Goal: Task Accomplishment & Management: Use online tool/utility

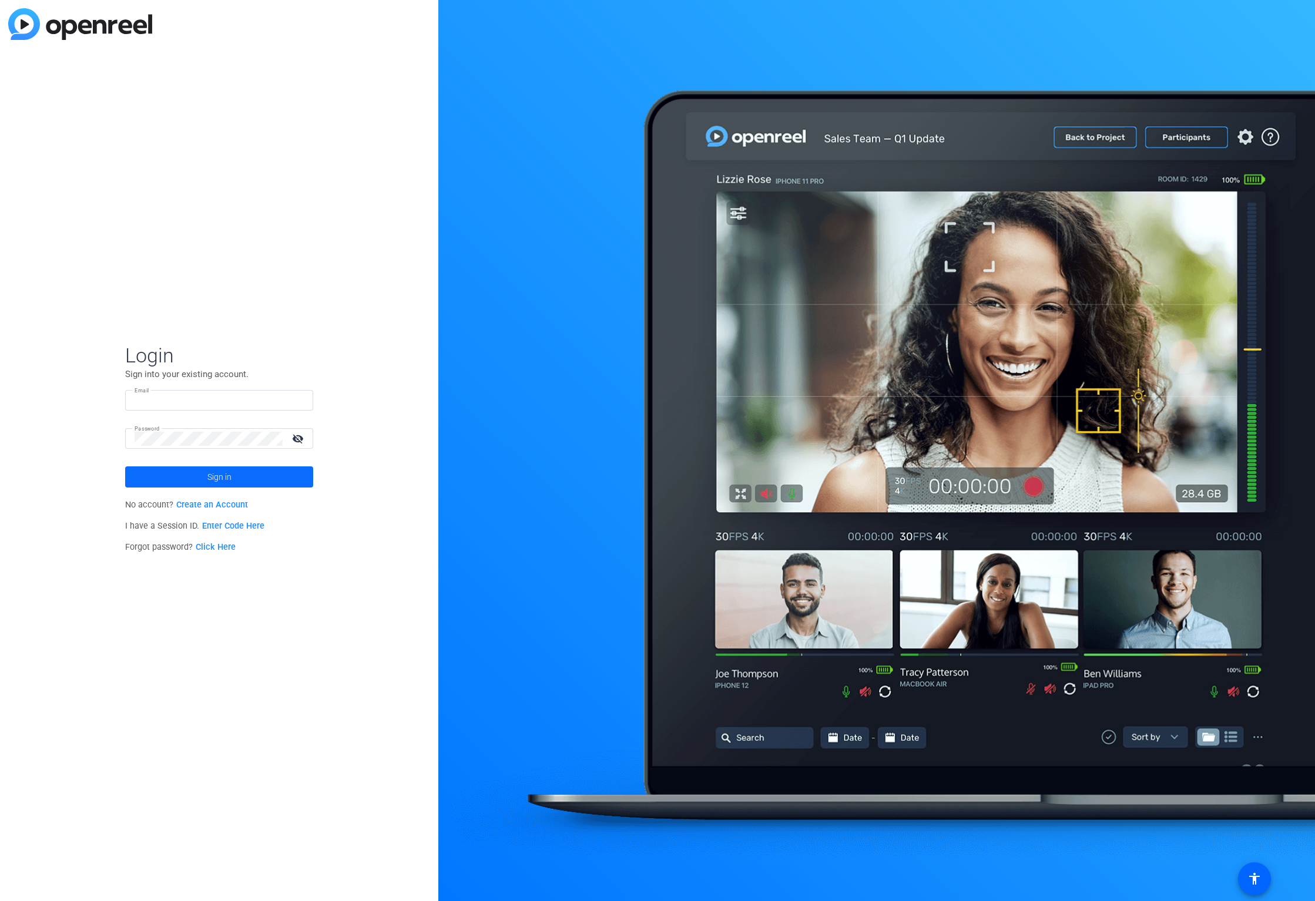
type input "[EMAIL_ADDRESS][DOMAIN_NAME]"
click at [226, 477] on span "Sign in" at bounding box center [219, 476] width 24 height 29
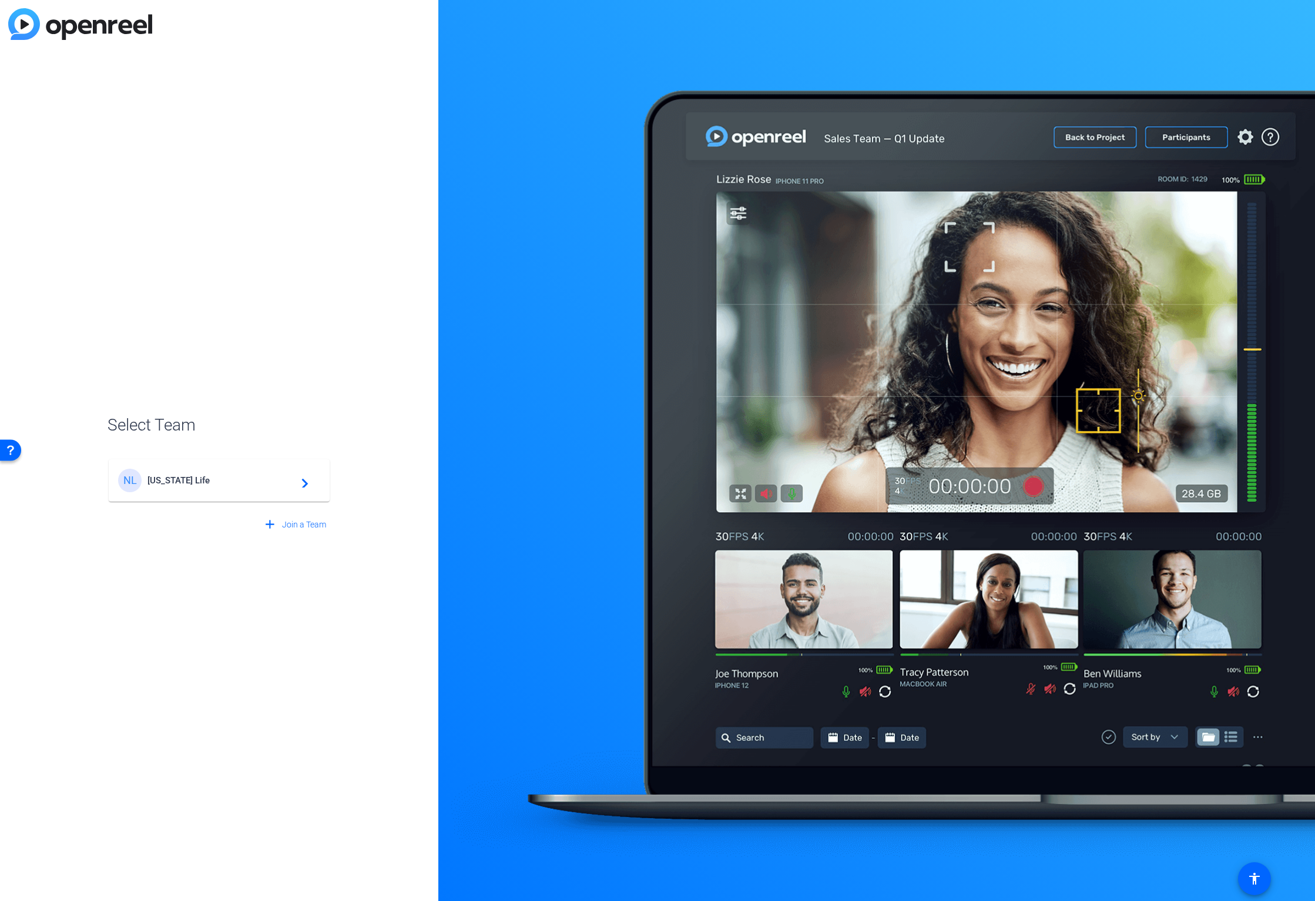
click at [276, 473] on div "NL [US_STATE] Life navigate_next" at bounding box center [219, 481] width 202 height 24
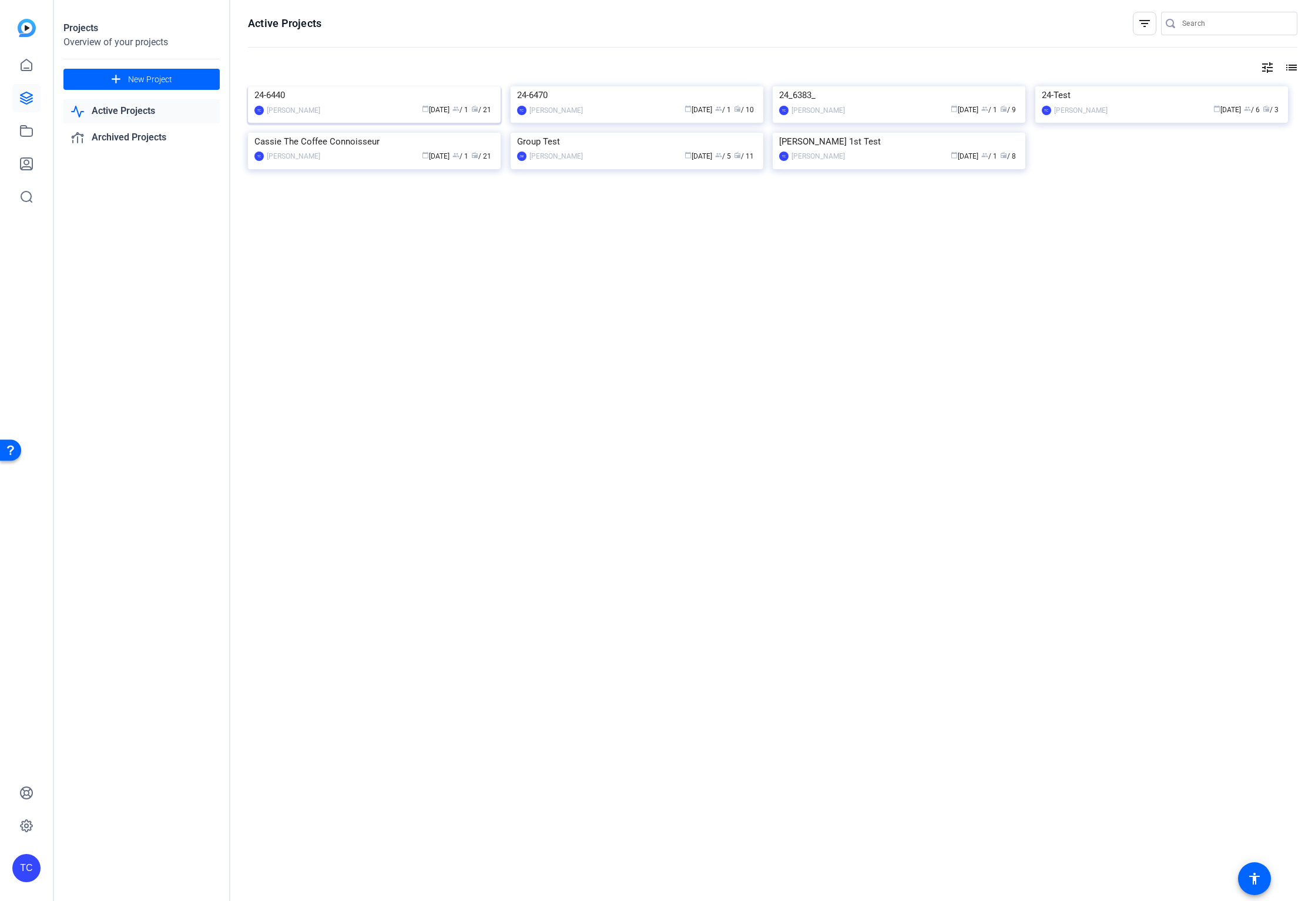
click at [358, 86] on img at bounding box center [374, 86] width 253 height 0
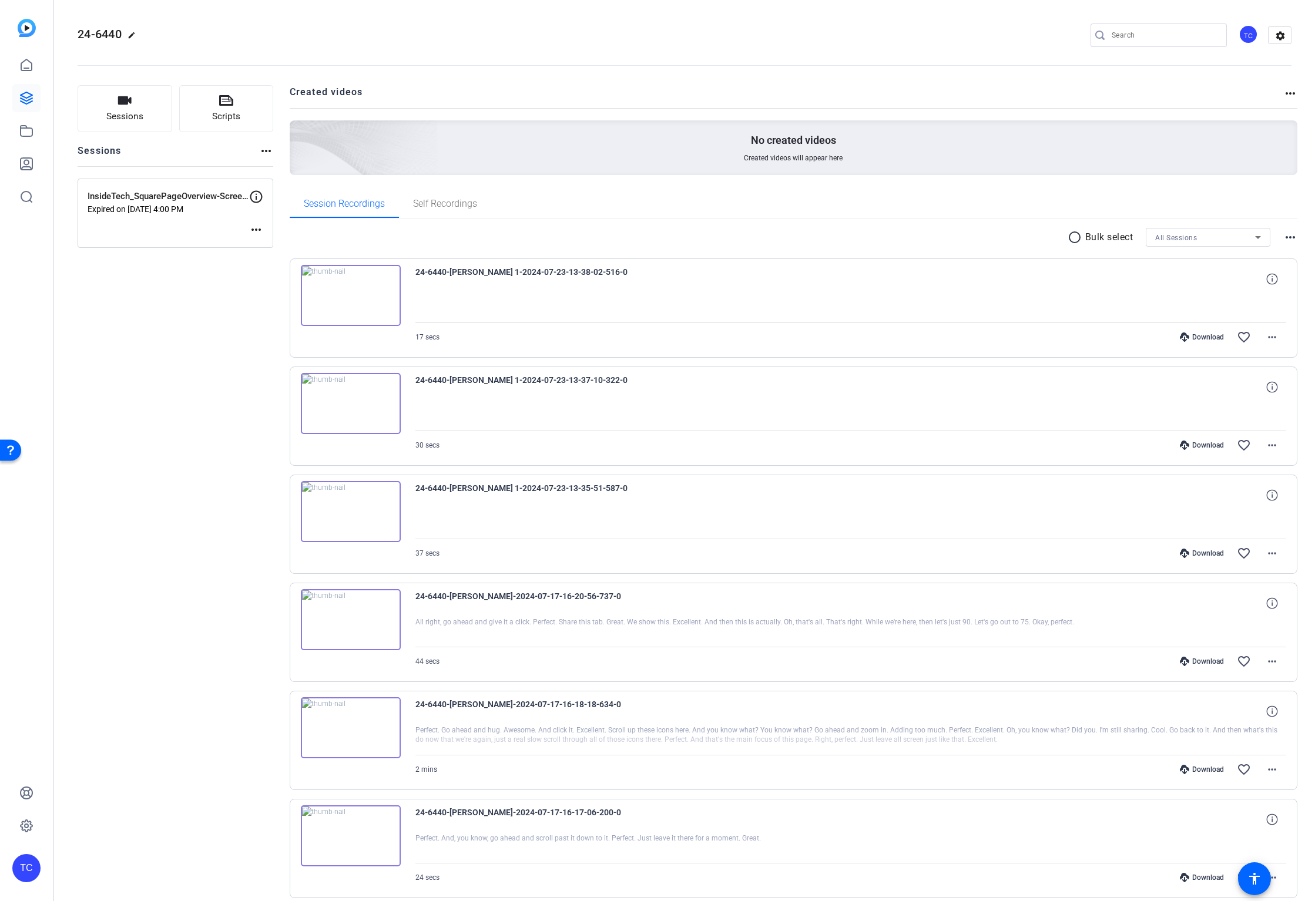
click at [155, 217] on div "InsideTech_SquarePageOverview-Screen Recordings Expired on [DATE] 4:00 PM more_…" at bounding box center [176, 213] width 196 height 69
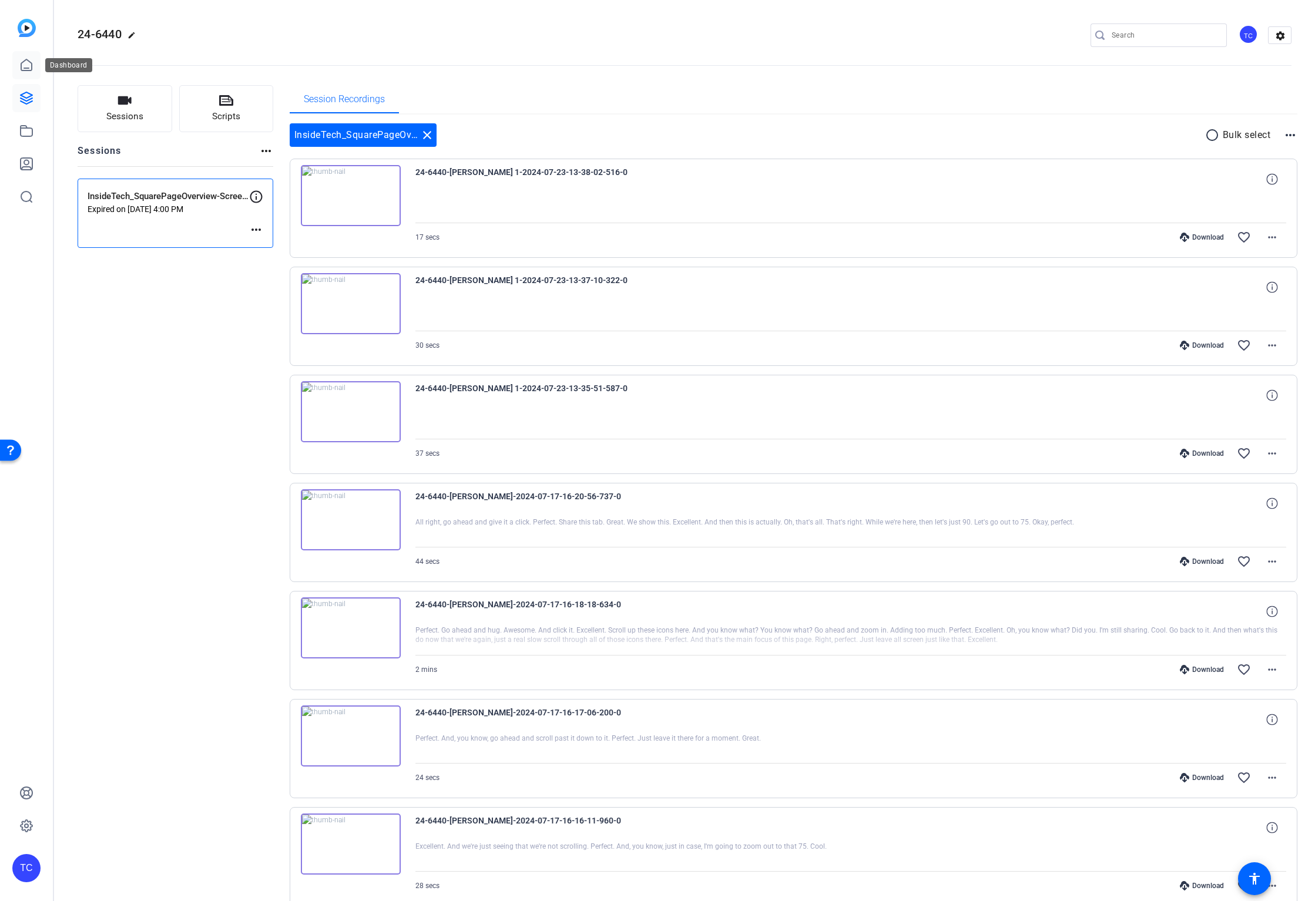
click at [25, 63] on icon at bounding box center [26, 65] width 14 height 14
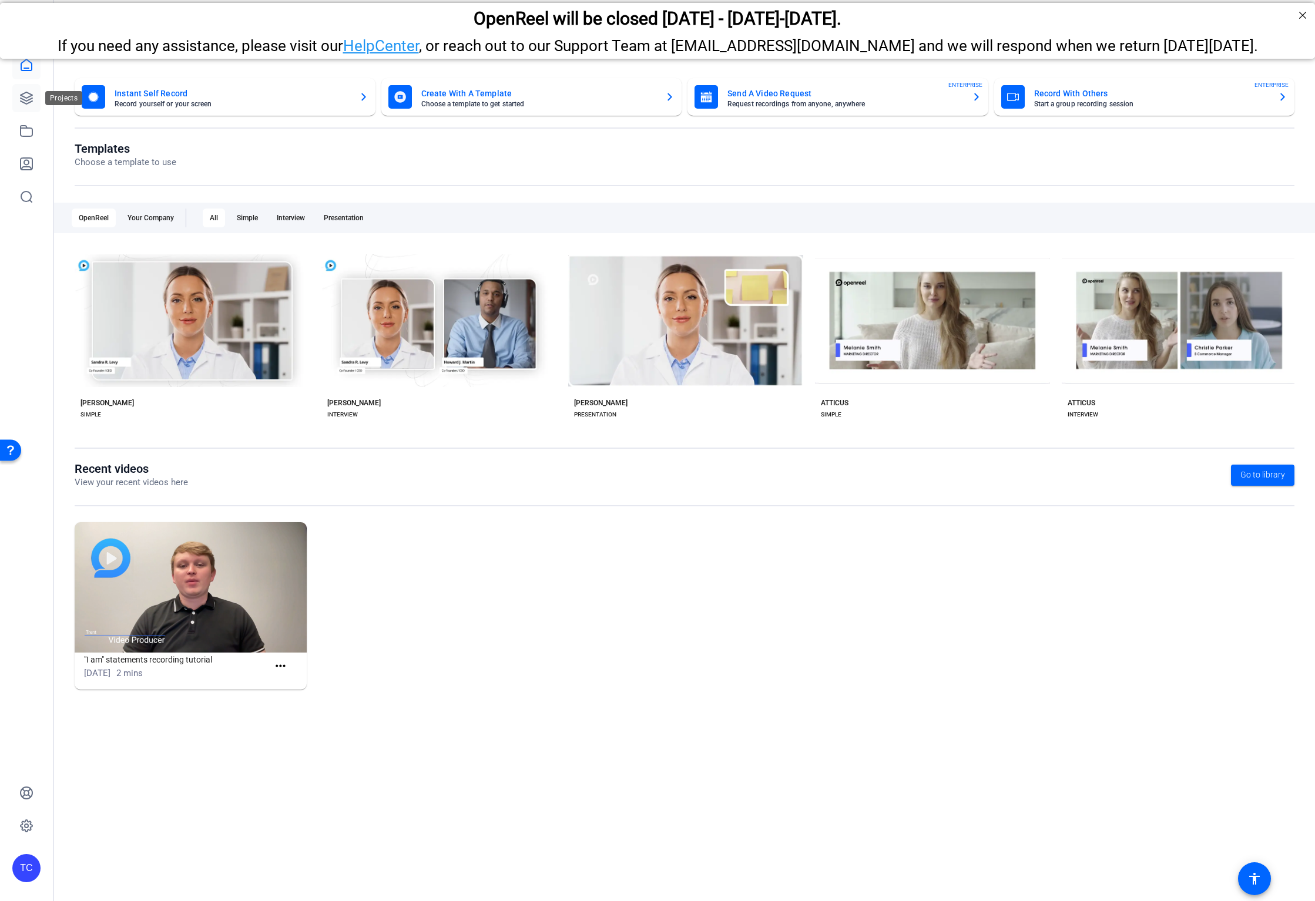
click at [29, 102] on icon at bounding box center [27, 98] width 12 height 12
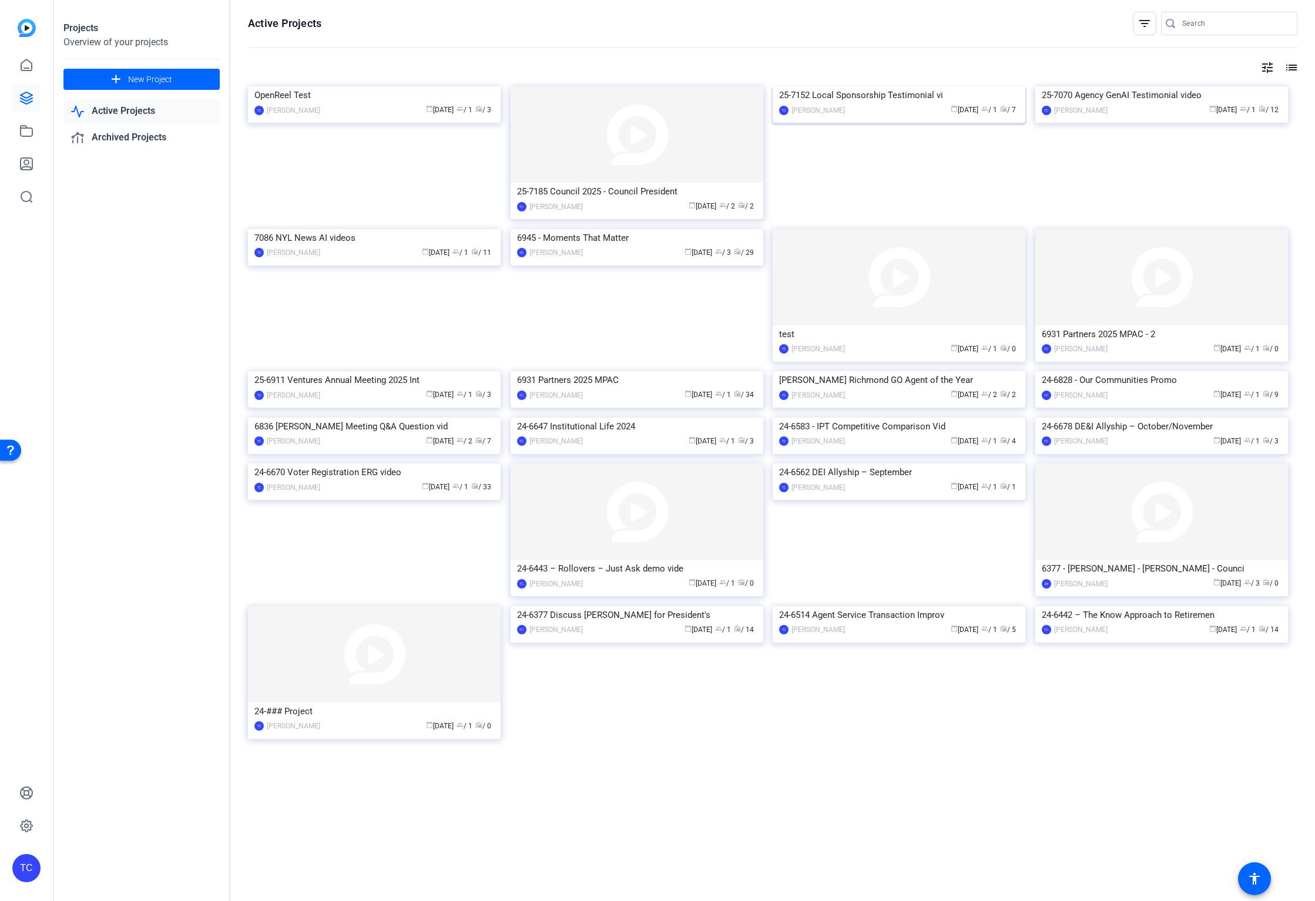
click at [856, 116] on div "calendar_today [DATE] group / 1 radio / 7" at bounding box center [935, 110] width 168 height 12
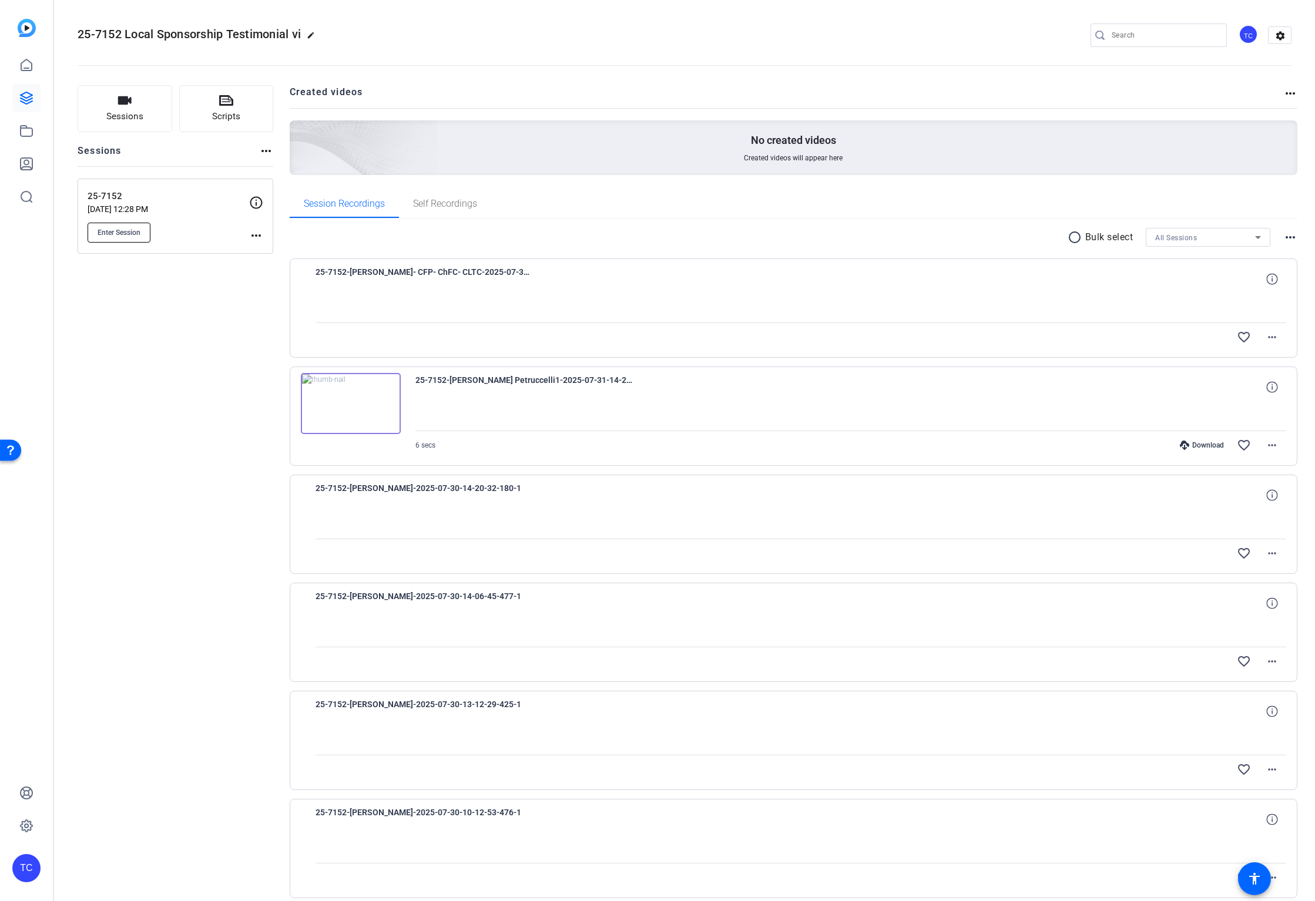
click at [98, 237] on span "Enter Session" at bounding box center [119, 232] width 43 height 9
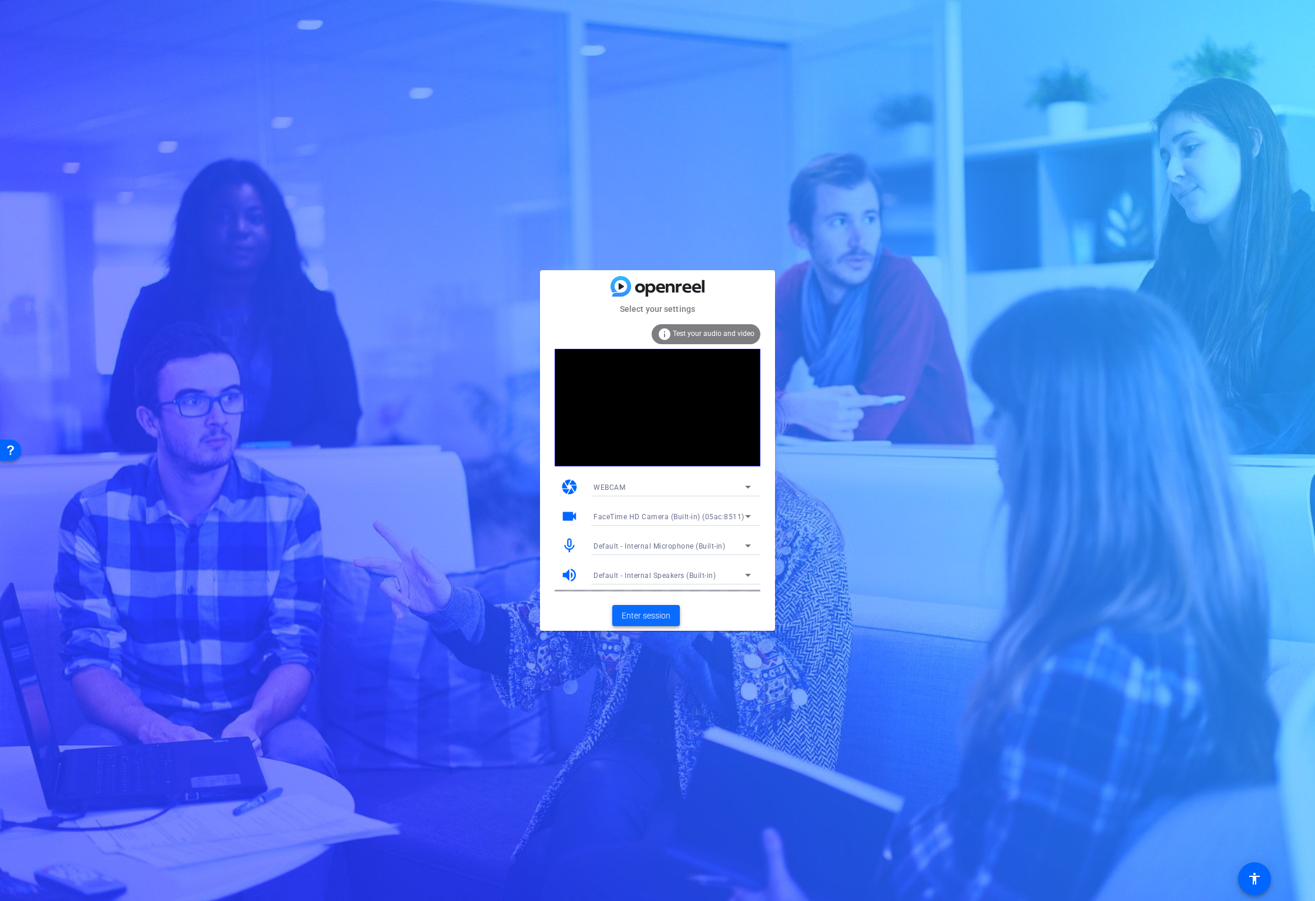
click at [653, 612] on span "Enter session" at bounding box center [646, 616] width 49 height 12
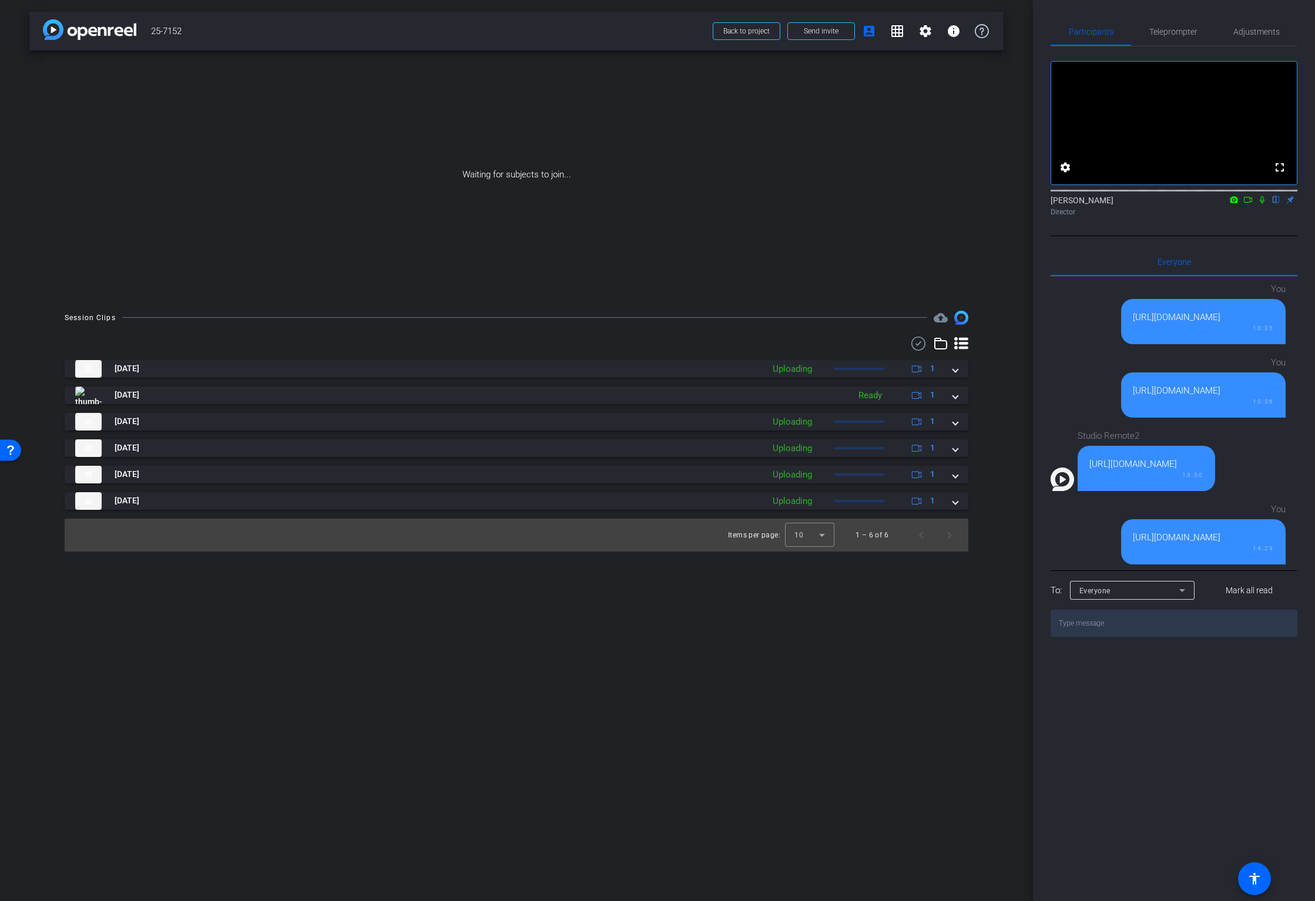
scroll to position [142, 0]
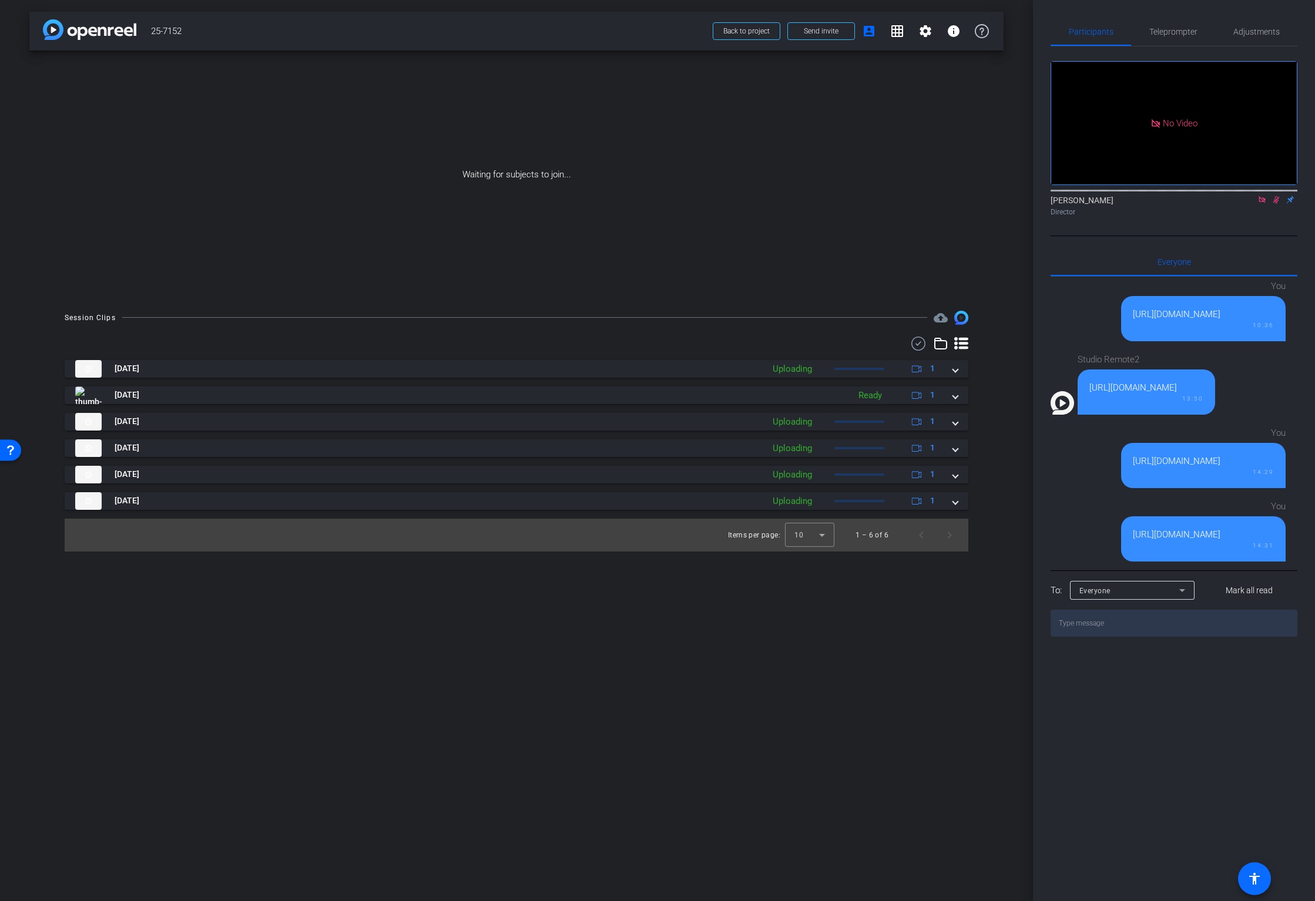
click at [1257, 880] on mat-icon "accessibility" at bounding box center [1254, 879] width 14 height 14
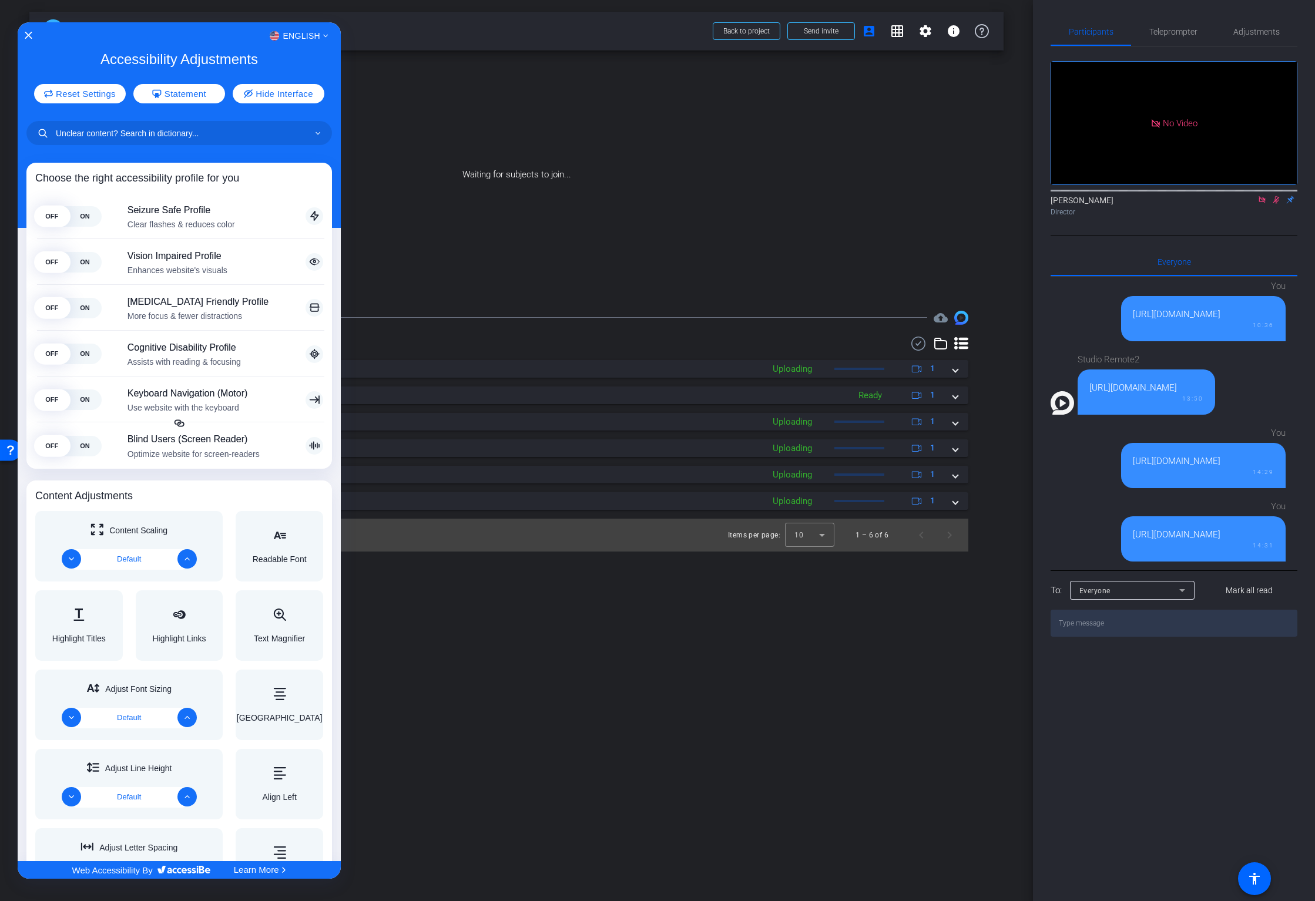
click at [23, 35] on div "English" at bounding box center [179, 35] width 323 height 15
click at [29, 35] on icon "Close Accessibility Interface" at bounding box center [28, 35] width 7 height 7
